Goal: Go to known website: Go to known website

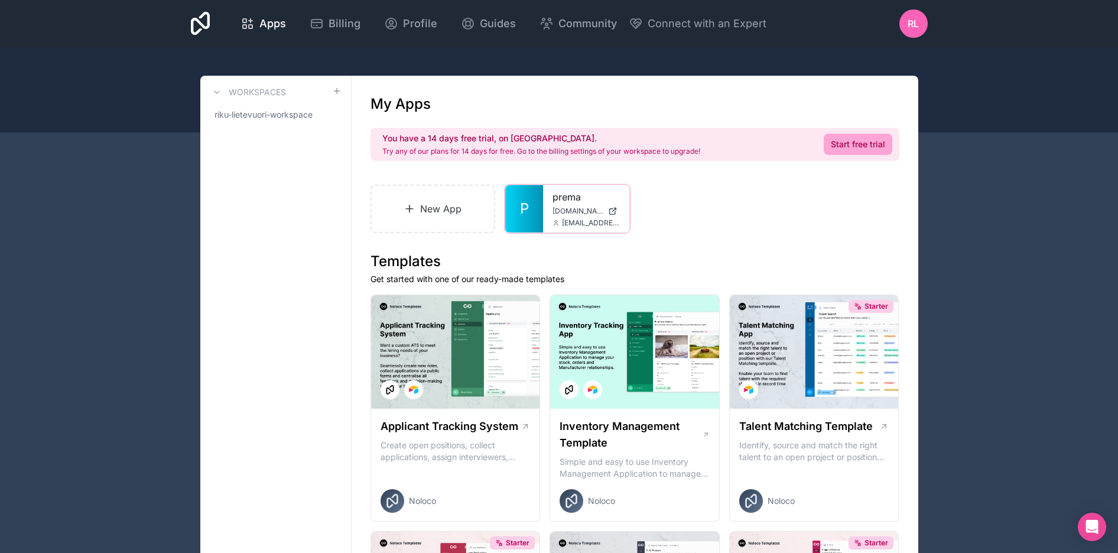
click at [558, 196] on link "prema" at bounding box center [586, 197] width 67 height 14
click at [567, 207] on span "[DOMAIN_NAME]" at bounding box center [578, 210] width 51 height 9
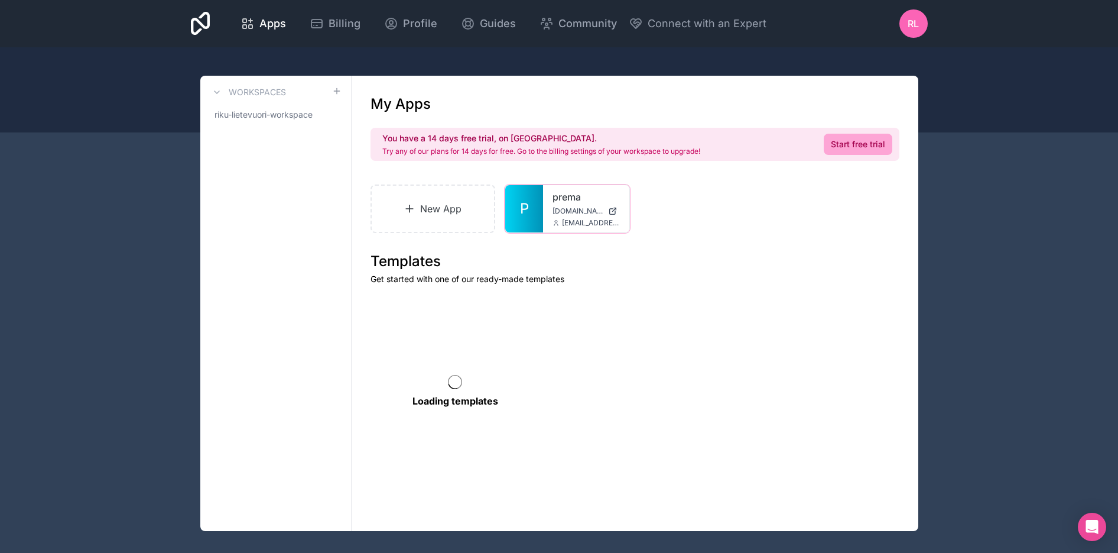
click at [584, 207] on span "[DOMAIN_NAME]" at bounding box center [578, 210] width 51 height 9
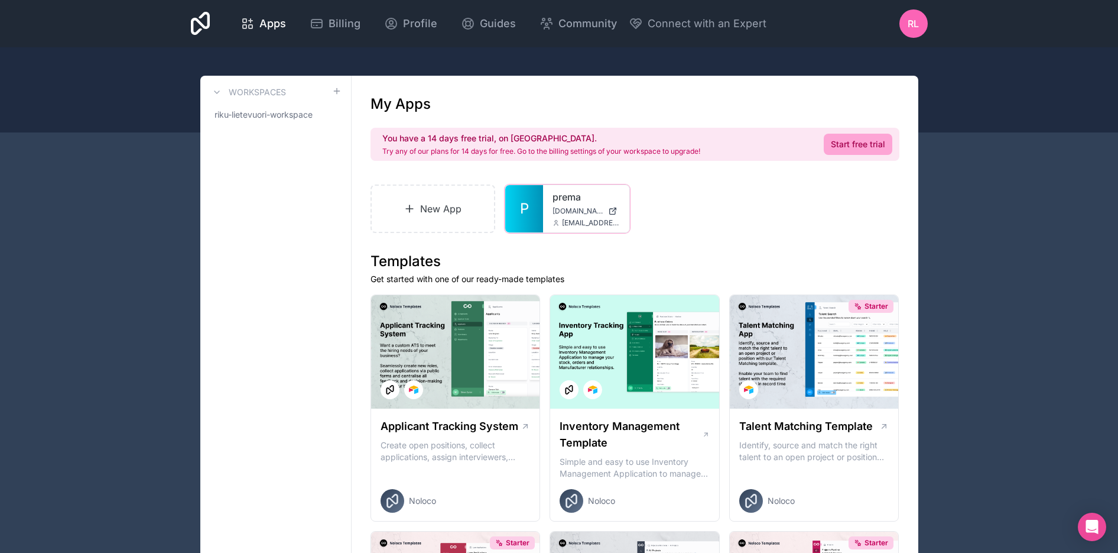
click at [561, 222] on div "[EMAIL_ADDRESS][DOMAIN_NAME]" at bounding box center [586, 222] width 67 height 9
click at [563, 215] on span "[DOMAIN_NAME]" at bounding box center [578, 210] width 51 height 9
